Goal: Information Seeking & Learning: Learn about a topic

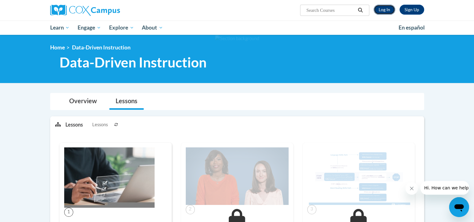
click at [389, 12] on link "Log In" at bounding box center [383, 10] width 21 height 10
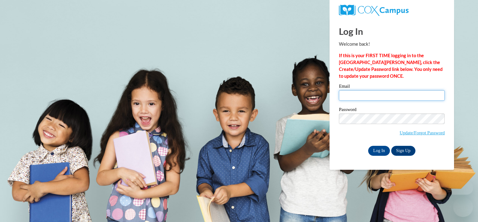
click at [351, 94] on input "Email" at bounding box center [392, 95] width 106 height 11
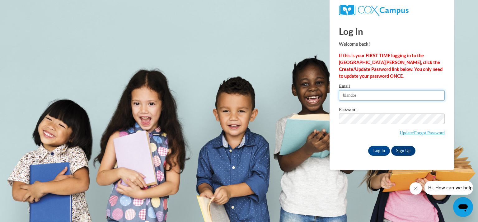
type input "blandos"
click at [380, 150] on input "Log In" at bounding box center [379, 151] width 22 height 10
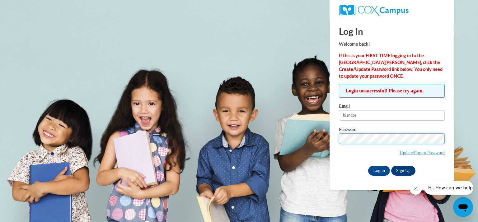
click at [368, 166] on input "Log In" at bounding box center [379, 171] width 22 height 10
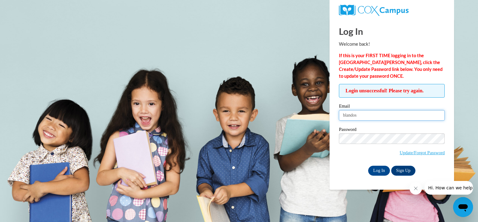
click at [370, 119] on input "blandos" at bounding box center [392, 115] width 106 height 11
click at [399, 112] on input "blandos@kmsd.edi" at bounding box center [392, 115] width 106 height 11
type input "blandos@kmsd.edu"
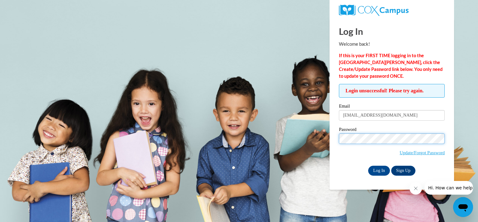
click at [368, 166] on input "Log In" at bounding box center [379, 171] width 22 height 10
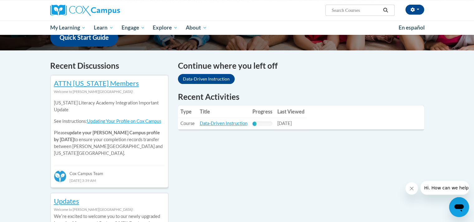
scroll to position [174, 0]
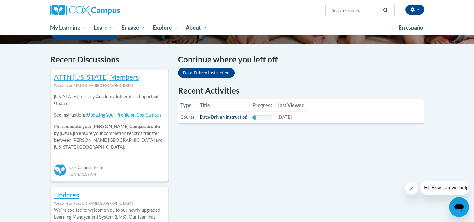
click at [233, 119] on link "Data-Driven Instruction" at bounding box center [224, 117] width 48 height 5
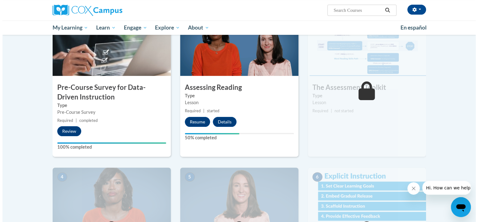
scroll to position [149, 0]
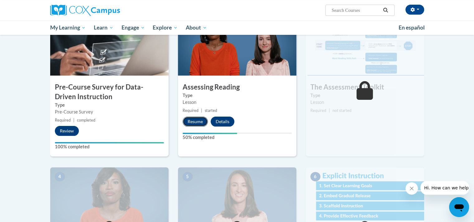
click at [203, 119] on button "Resume" at bounding box center [194, 122] width 25 height 10
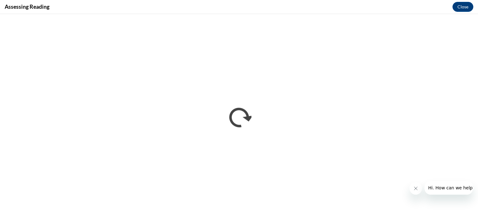
scroll to position [0, 0]
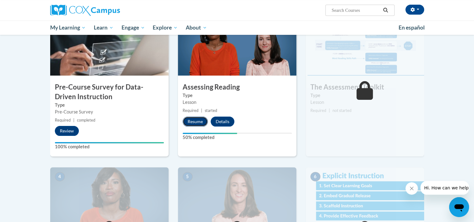
click at [193, 122] on button "Resume" at bounding box center [194, 122] width 25 height 10
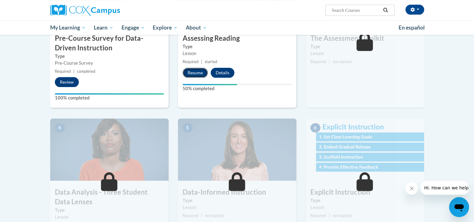
click at [195, 74] on button "Resume" at bounding box center [194, 73] width 25 height 10
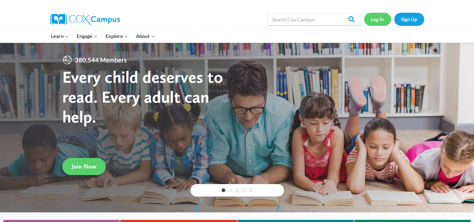
click at [378, 22] on link "Log In" at bounding box center [377, 19] width 27 height 13
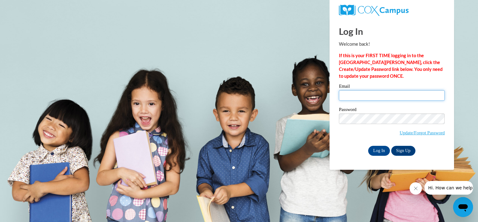
click at [351, 100] on input "Email" at bounding box center [392, 95] width 106 height 11
type input "blandos@kmsd.edu"
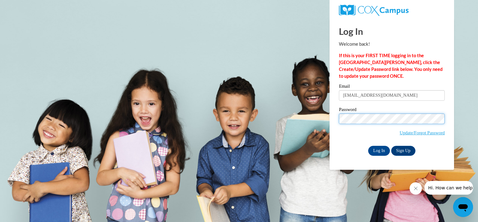
click at [368, 146] on input "Log In" at bounding box center [379, 151] width 22 height 10
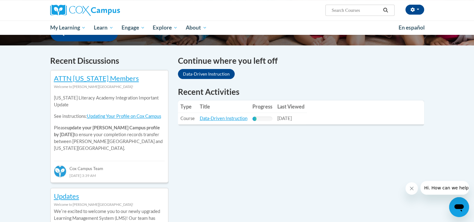
scroll to position [181, 0]
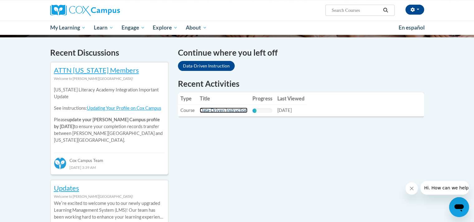
click at [227, 111] on link "Data-Driven Instruction" at bounding box center [224, 110] width 48 height 5
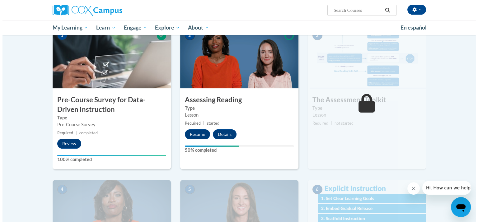
scroll to position [135, 0]
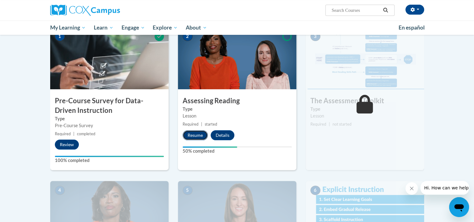
click at [197, 135] on button "Resume" at bounding box center [194, 135] width 25 height 10
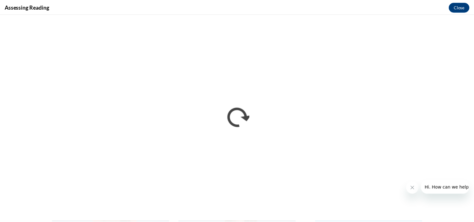
scroll to position [0, 0]
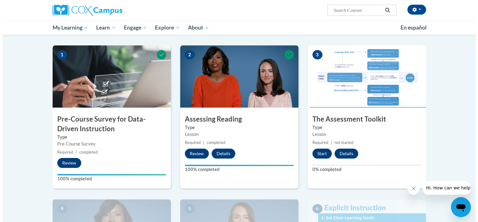
scroll to position [116, 0]
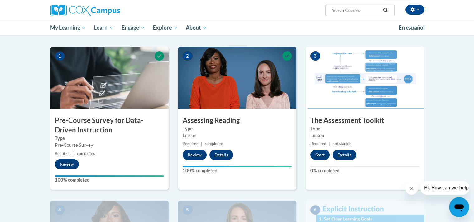
click at [316, 149] on div "3 The Assessment Toolkit Type Lesson Required | not started Start Details Feedb…" at bounding box center [364, 118] width 118 height 143
click at [319, 153] on button "Start" at bounding box center [319, 155] width 19 height 10
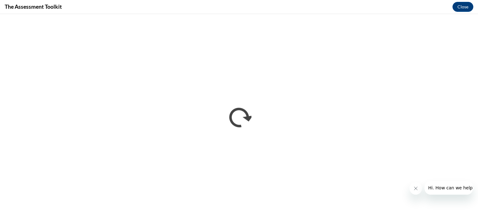
scroll to position [0, 0]
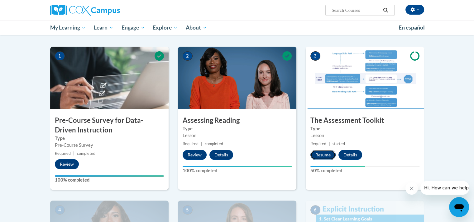
click at [324, 154] on button "Resume" at bounding box center [322, 155] width 25 height 10
click at [325, 158] on button "Resume" at bounding box center [322, 155] width 25 height 10
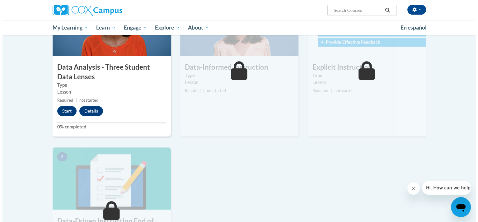
scroll to position [324, 0]
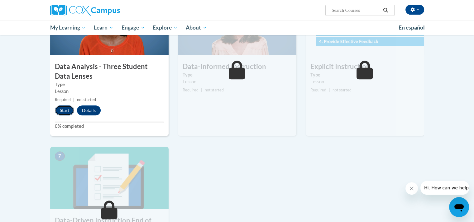
click at [70, 112] on button "Start" at bounding box center [64, 111] width 19 height 10
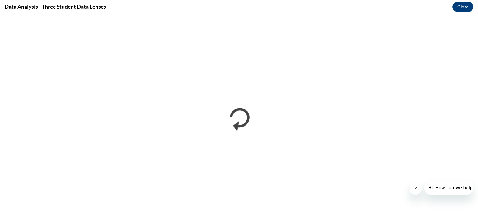
scroll to position [0, 0]
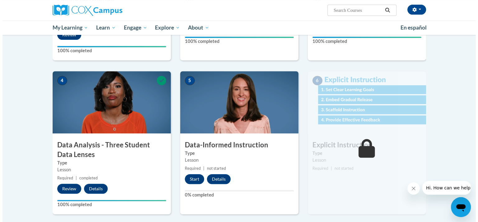
scroll to position [250, 0]
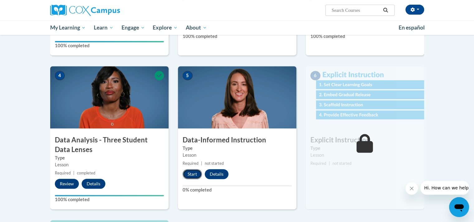
click at [192, 172] on button "Start" at bounding box center [191, 174] width 19 height 10
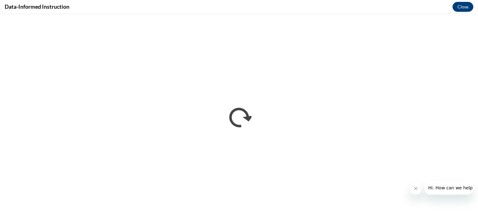
scroll to position [0, 0]
